Goal: Task Accomplishment & Management: Complete application form

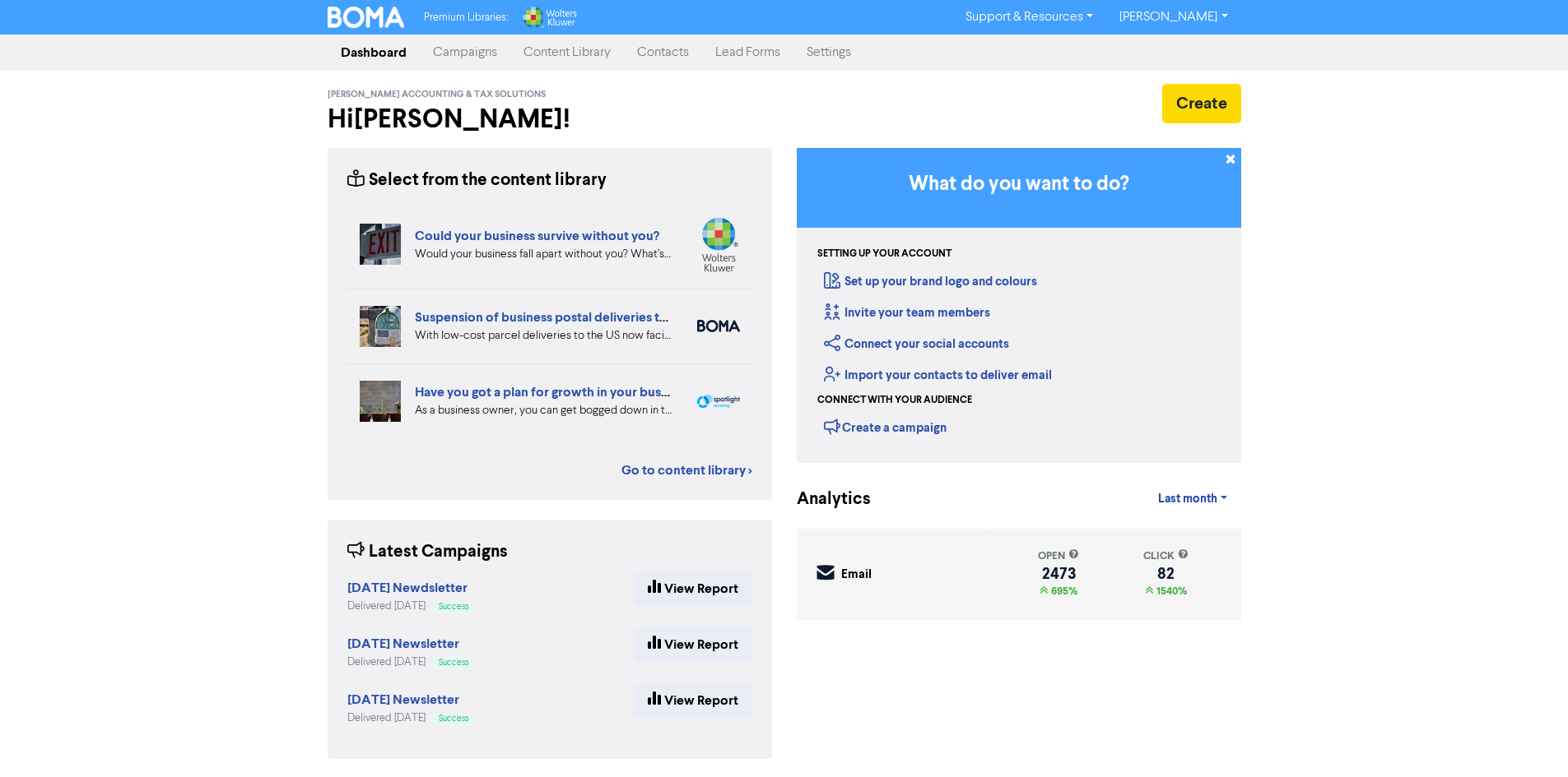
click at [685, 63] on link "Contacts" at bounding box center [663, 52] width 78 height 33
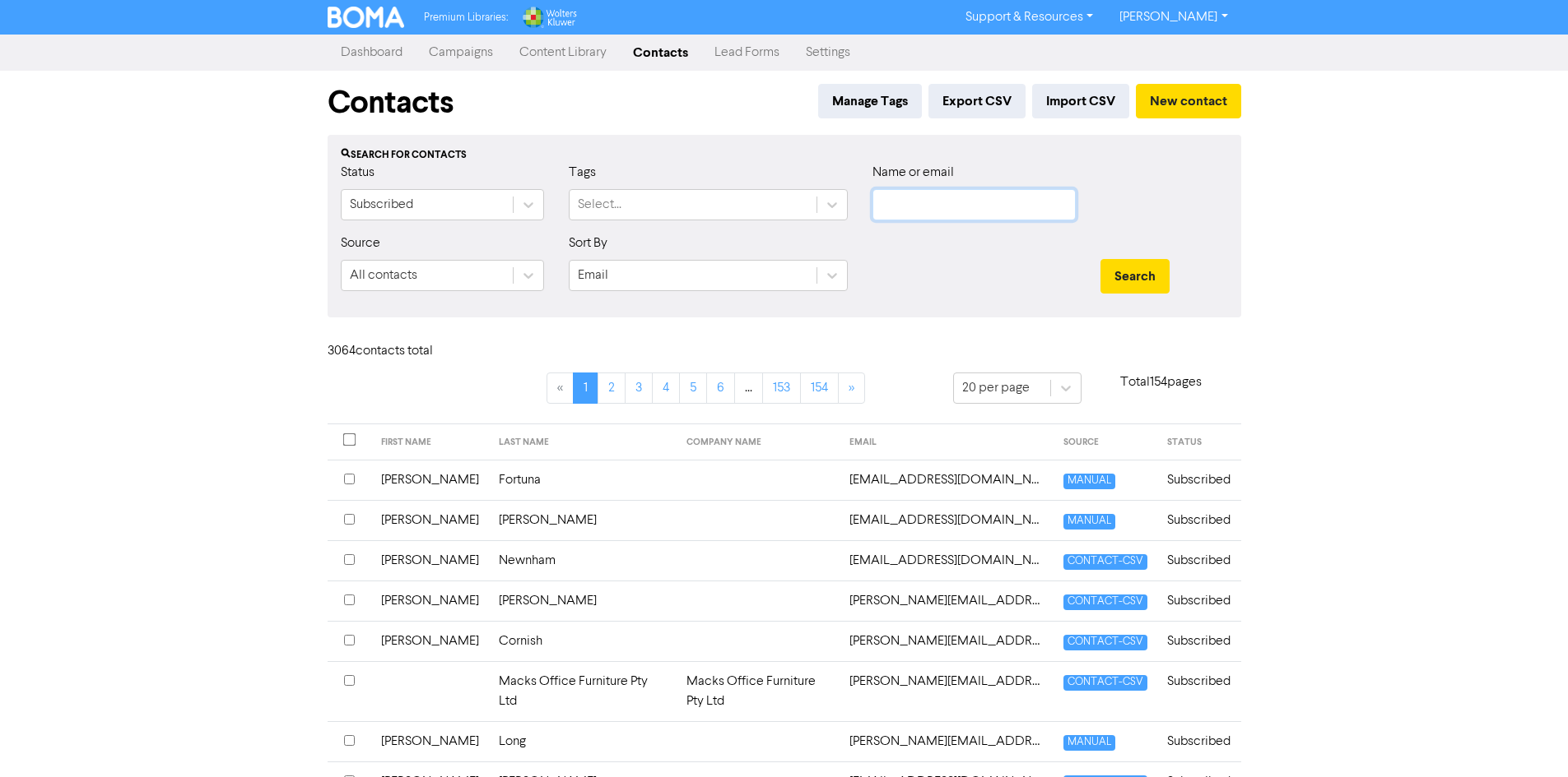
click at [1013, 203] on input "text" at bounding box center [974, 205] width 203 height 32
type input "[PERSON_NAME]"
click at [1101, 259] on button "Search" at bounding box center [1135, 275] width 70 height 34
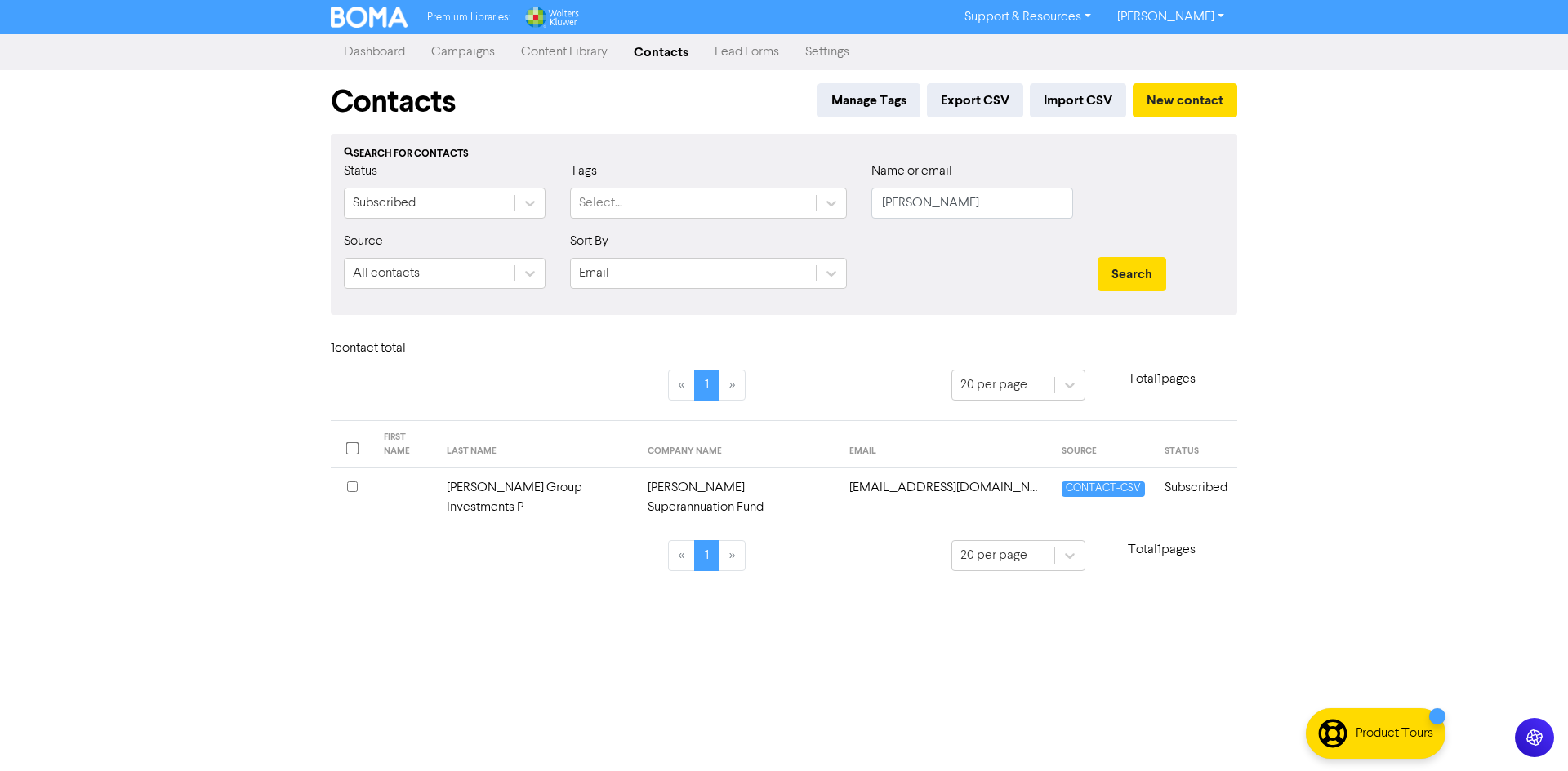
click at [982, 472] on td "[EMAIL_ADDRESS][DOMAIN_NAME]" at bounding box center [945, 499] width 212 height 59
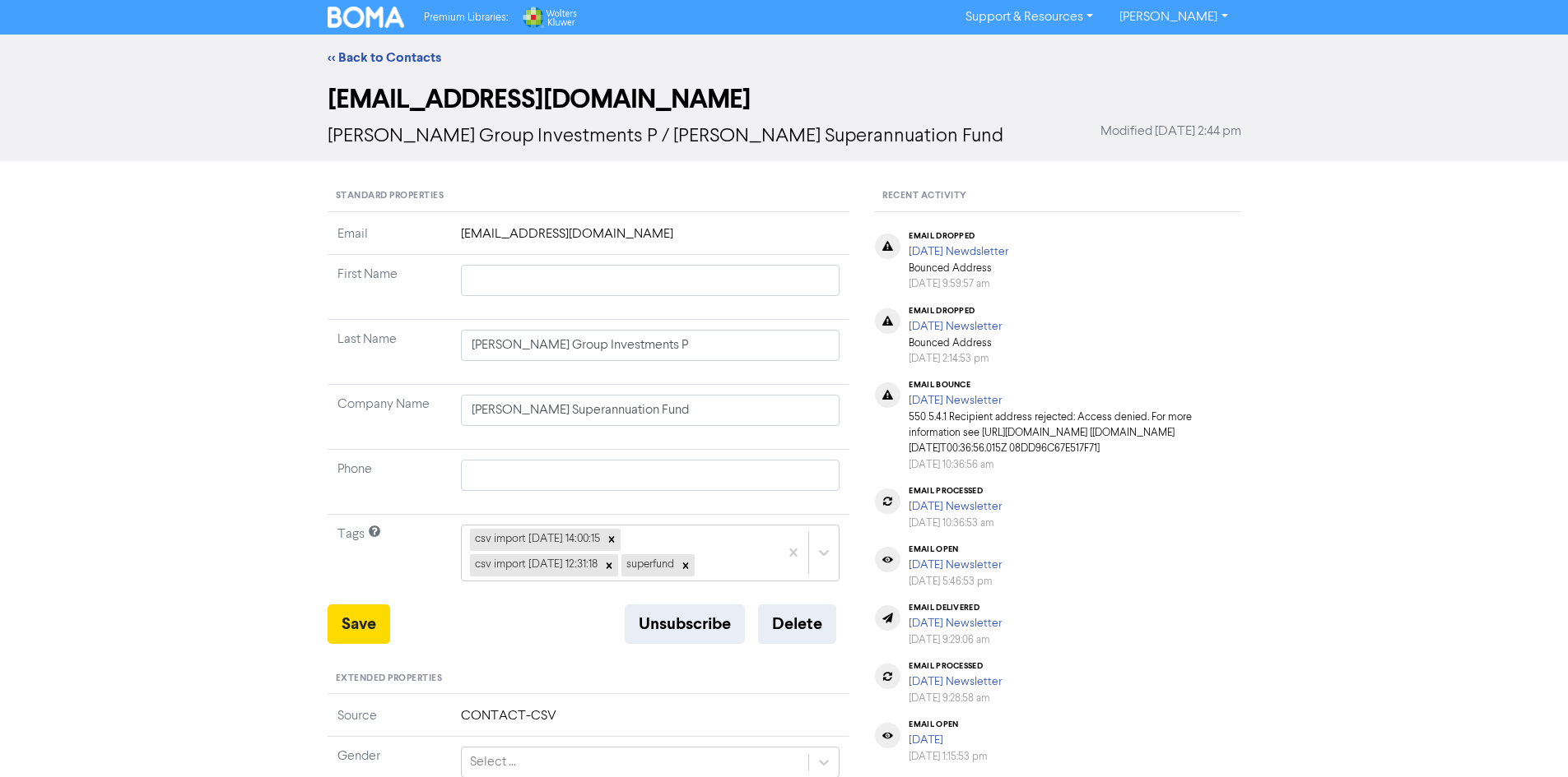
click at [643, 224] on td "[EMAIL_ADDRESS][DOMAIN_NAME]" at bounding box center [650, 239] width 399 height 31
click at [820, 636] on button "Delete" at bounding box center [797, 624] width 78 height 40
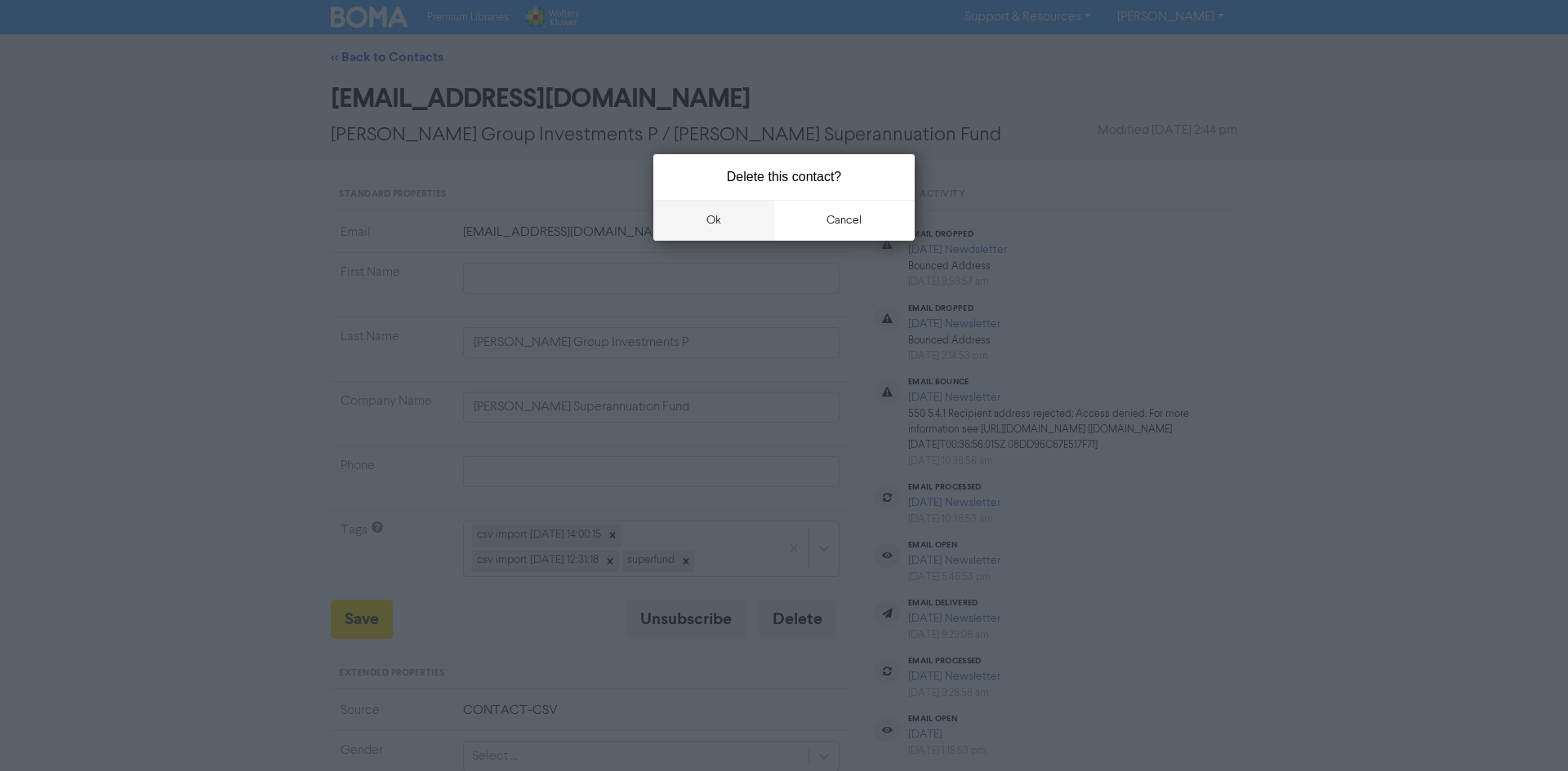
click at [717, 224] on button "ok" at bounding box center [714, 220] width 121 height 41
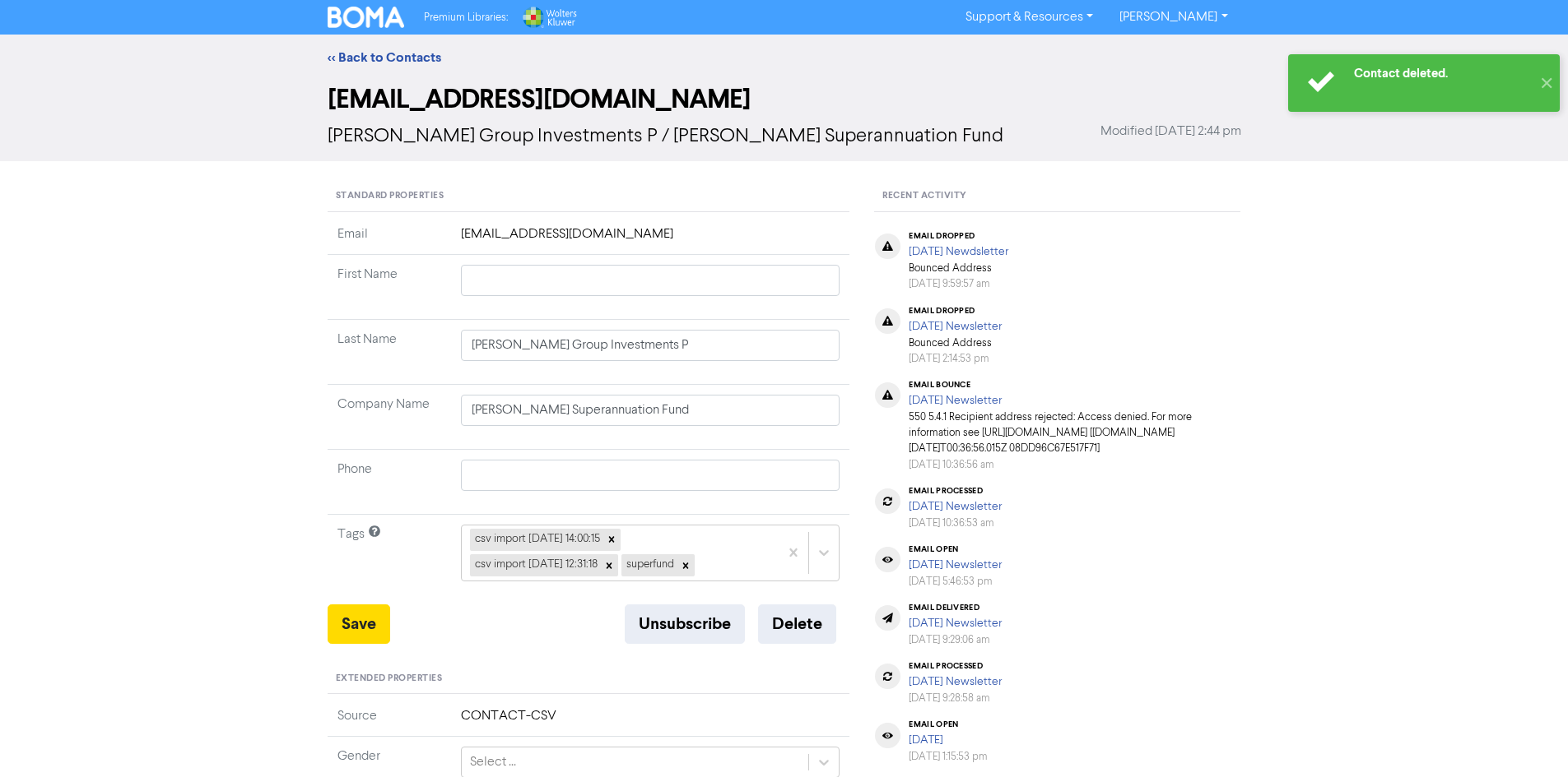
click at [397, 46] on div "<< Back to Contacts" at bounding box center [784, 57] width 1568 height 46
click at [406, 55] on link "<< Back to Contacts" at bounding box center [384, 57] width 114 height 17
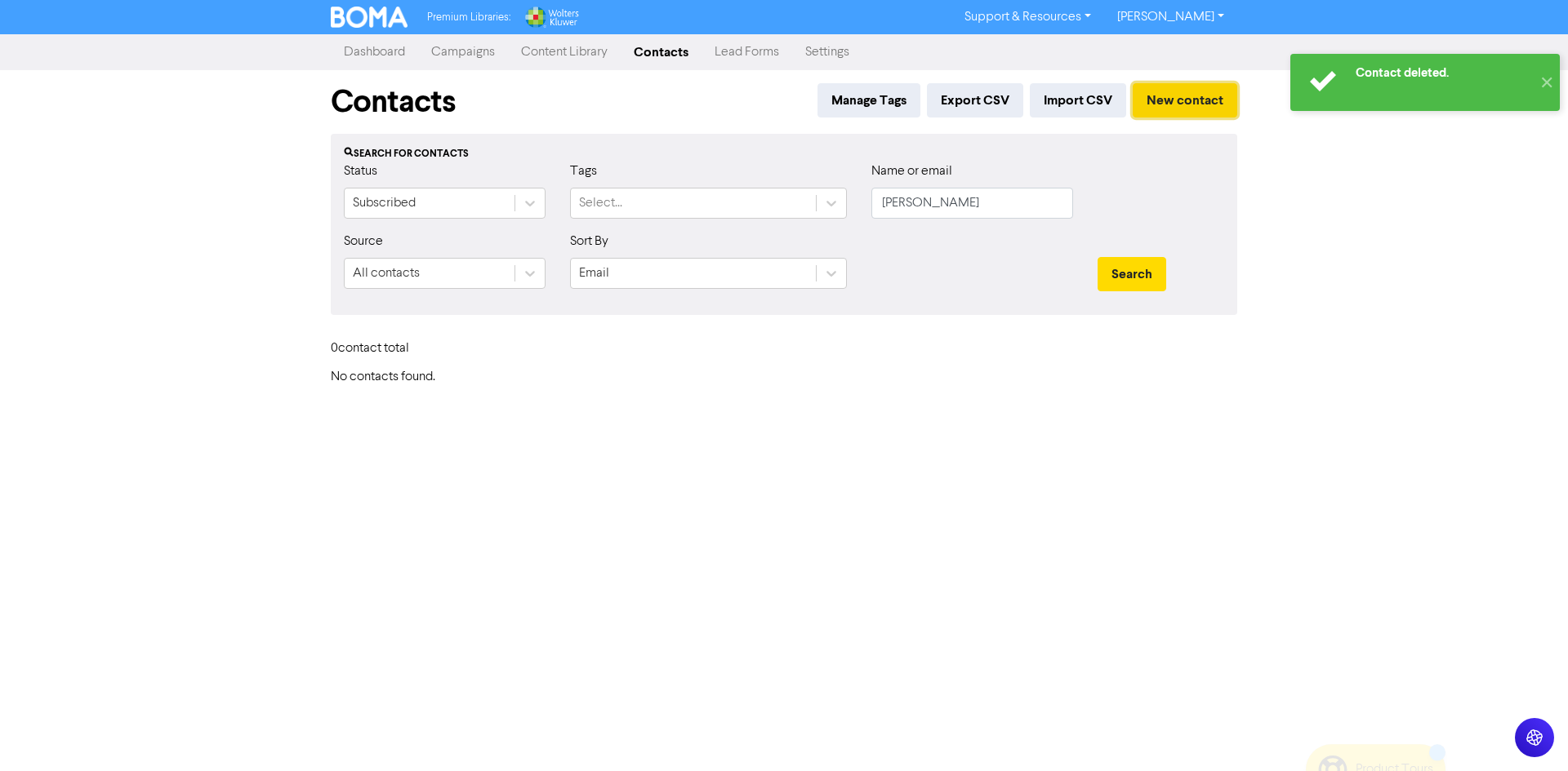
click at [1188, 104] on button "New contact" at bounding box center [1185, 100] width 105 height 34
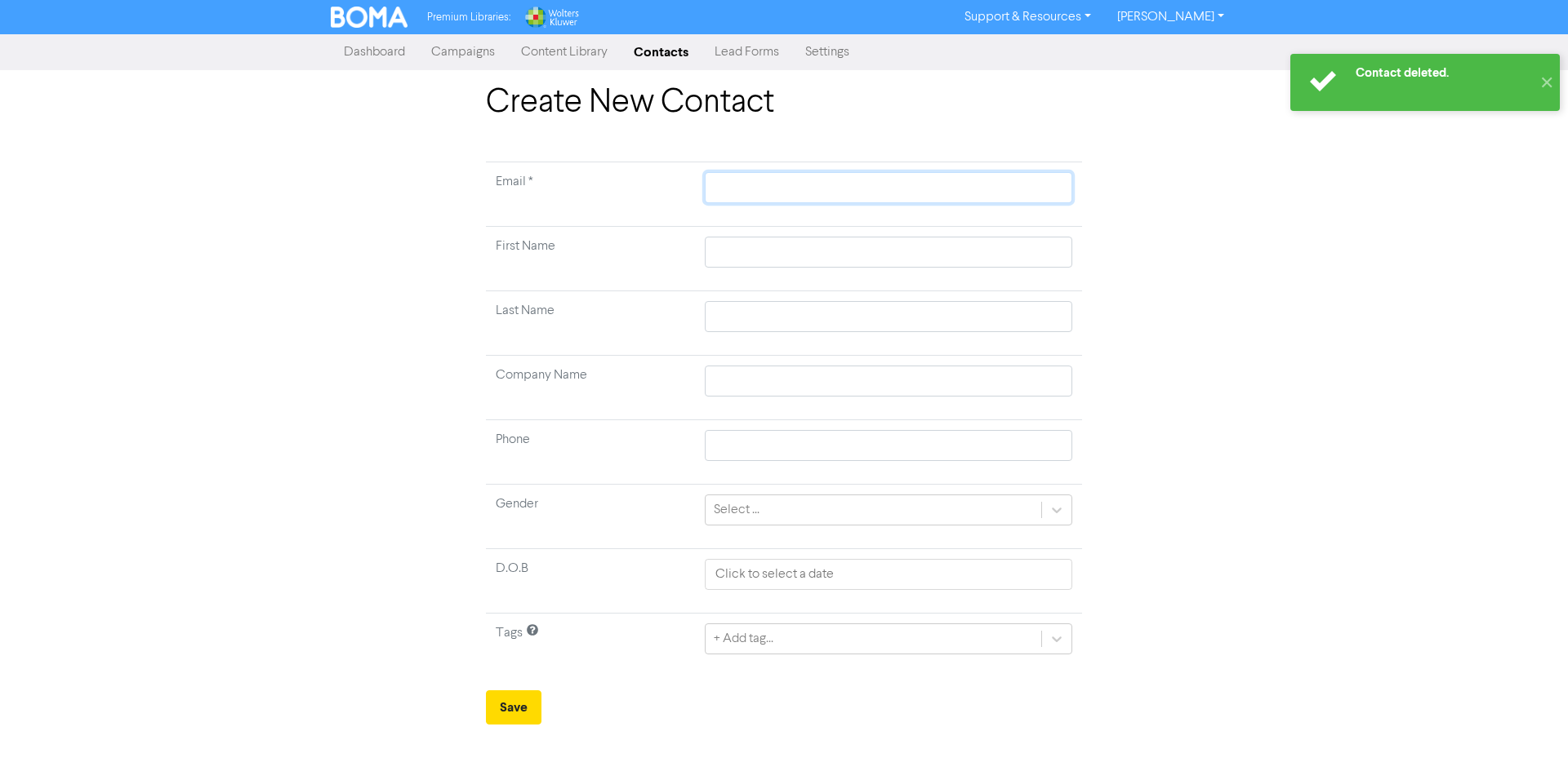
click at [845, 197] on input "text" at bounding box center [888, 188] width 368 height 31
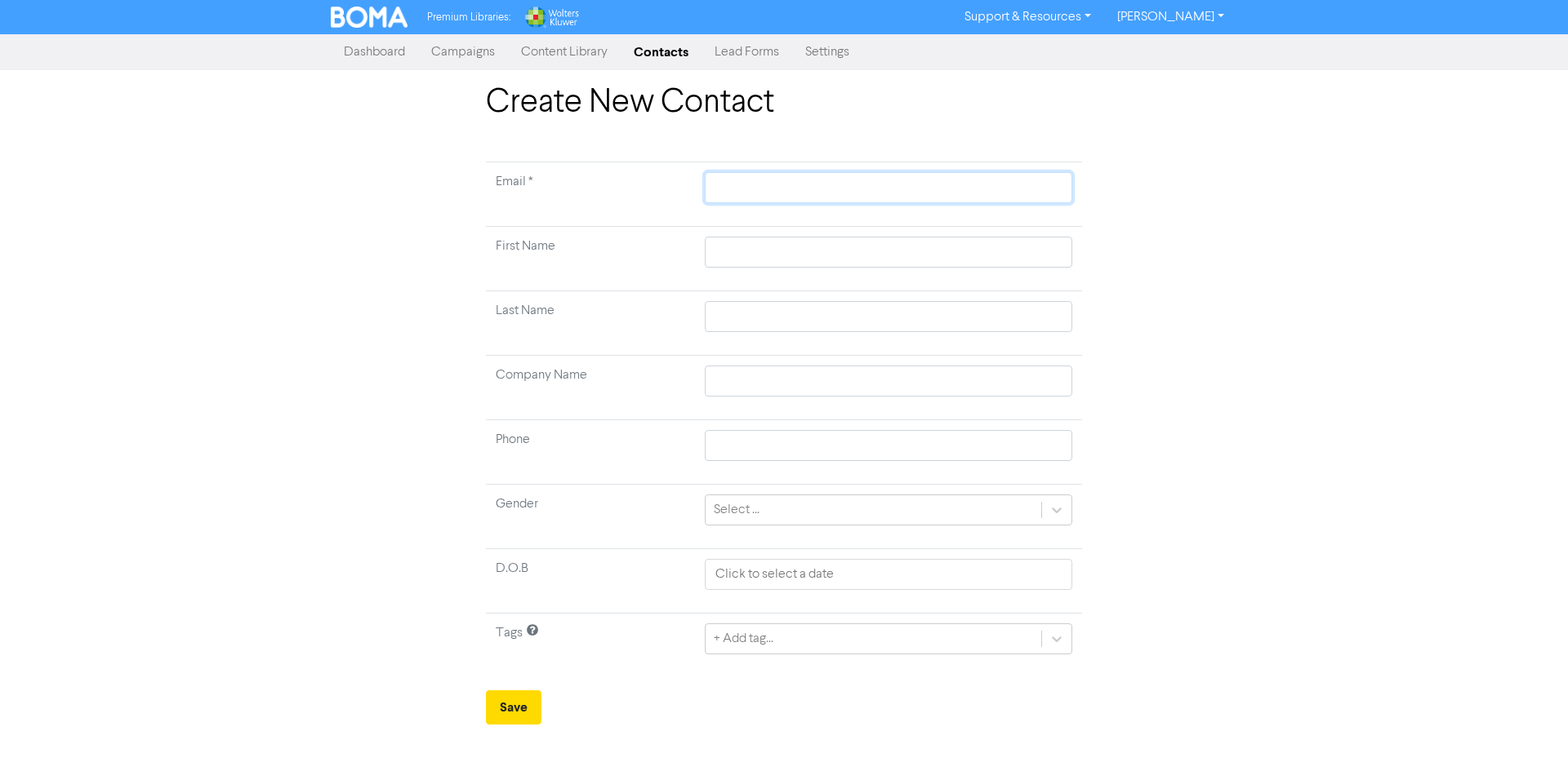
paste input "[EMAIL_ADDRESS][DOMAIN_NAME]"
type input "[EMAIL_ADDRESS][DOMAIN_NAME]"
click at [731, 377] on input "text" at bounding box center [888, 382] width 368 height 31
paste input "[PERSON_NAME] Group Investments Pty Ltd"
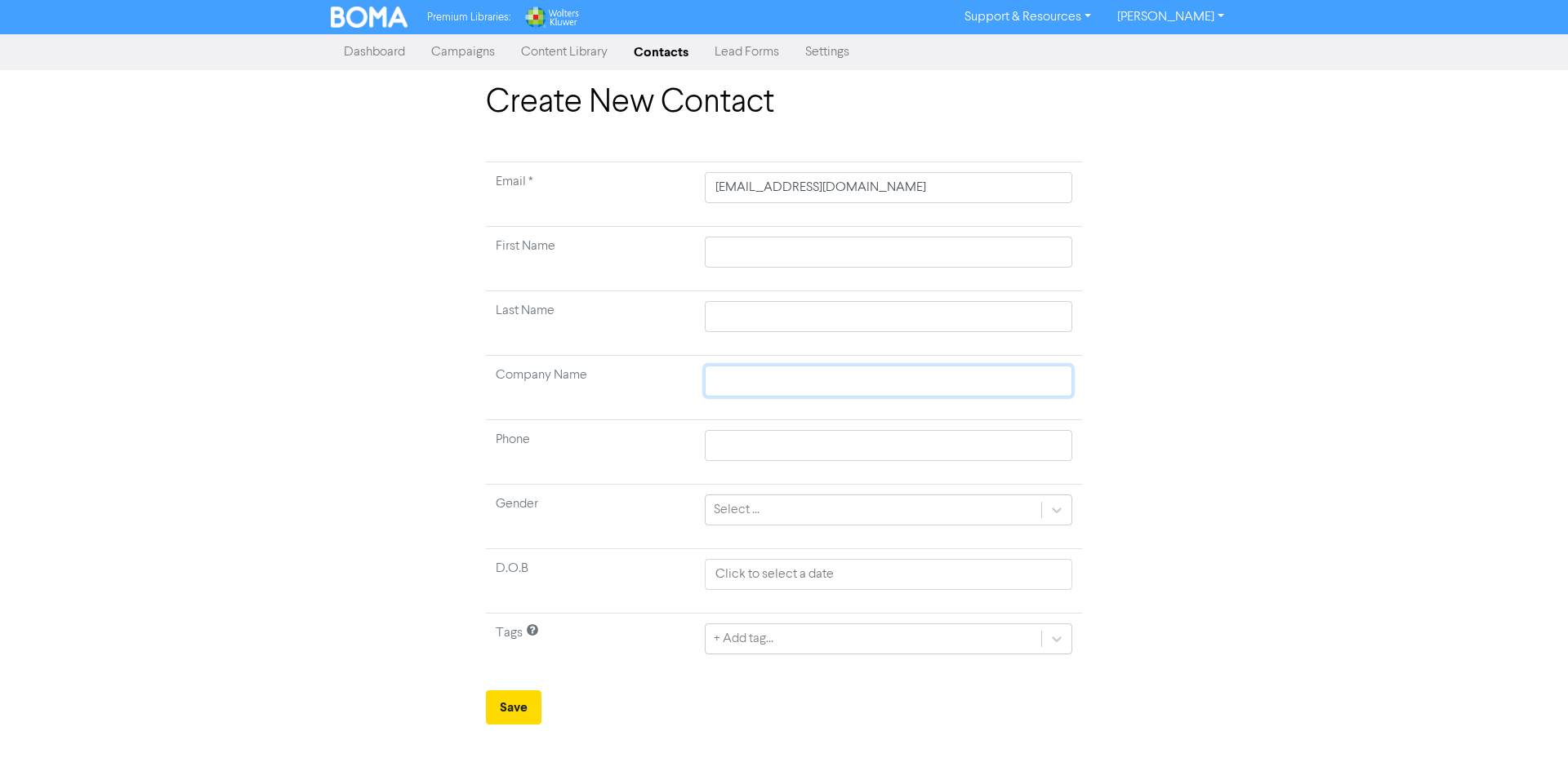
type input "[PERSON_NAME] Group Investments Pty Ltd"
click at [509, 707] on button "Save" at bounding box center [514, 707] width 56 height 34
